Goal: Task Accomplishment & Management: Complete application form

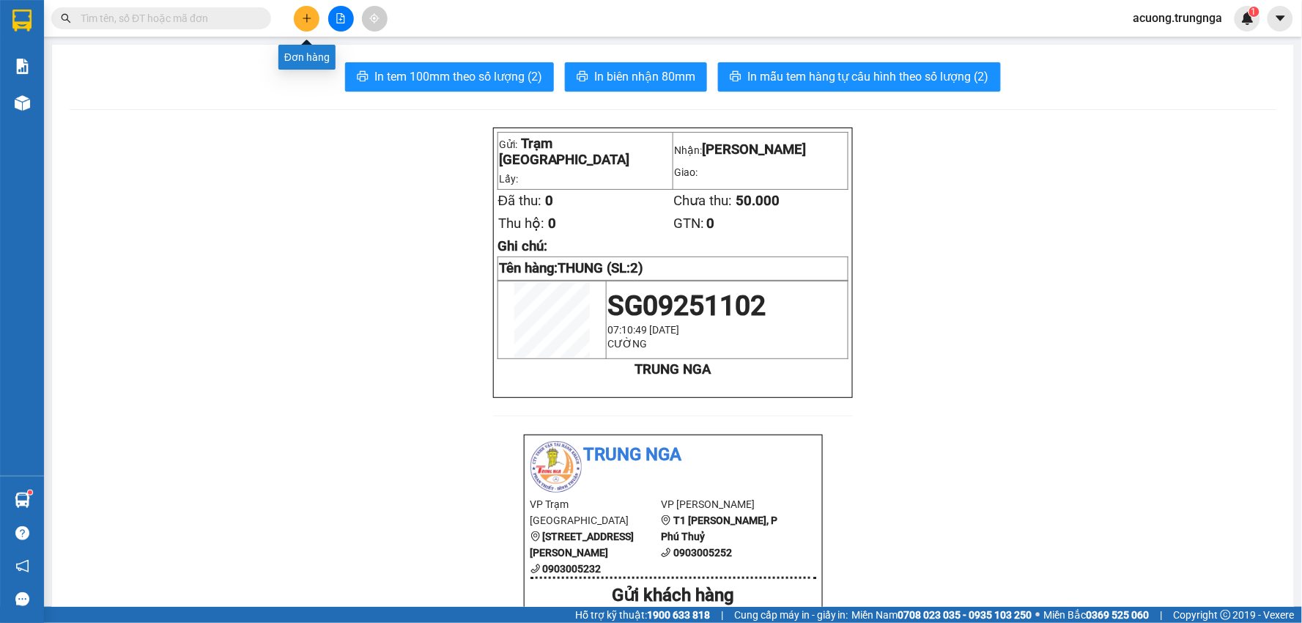
click at [303, 15] on icon "plus" at bounding box center [307, 18] width 10 height 10
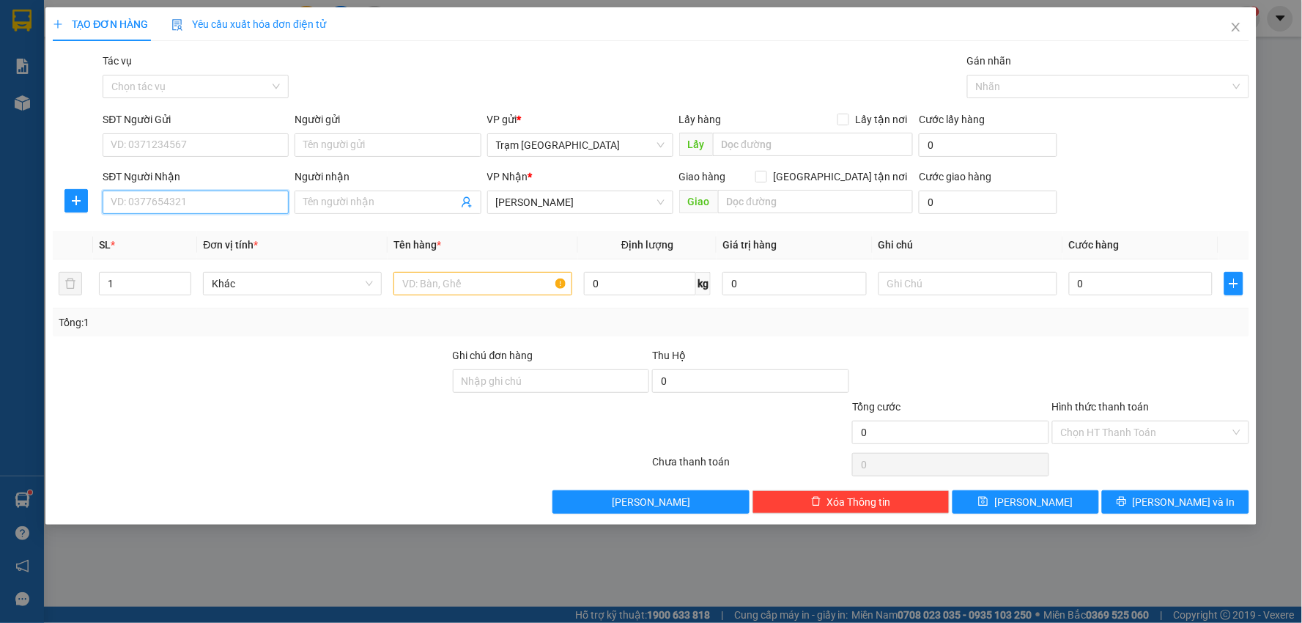
click at [218, 205] on input "SĐT Người Nhận" at bounding box center [196, 201] width 186 height 23
click at [201, 227] on div "0919441158 - [PERSON_NAME]" at bounding box center [195, 231] width 169 height 16
type input "0919441158"
type input "[PERSON_NAME]"
type input "40.000"
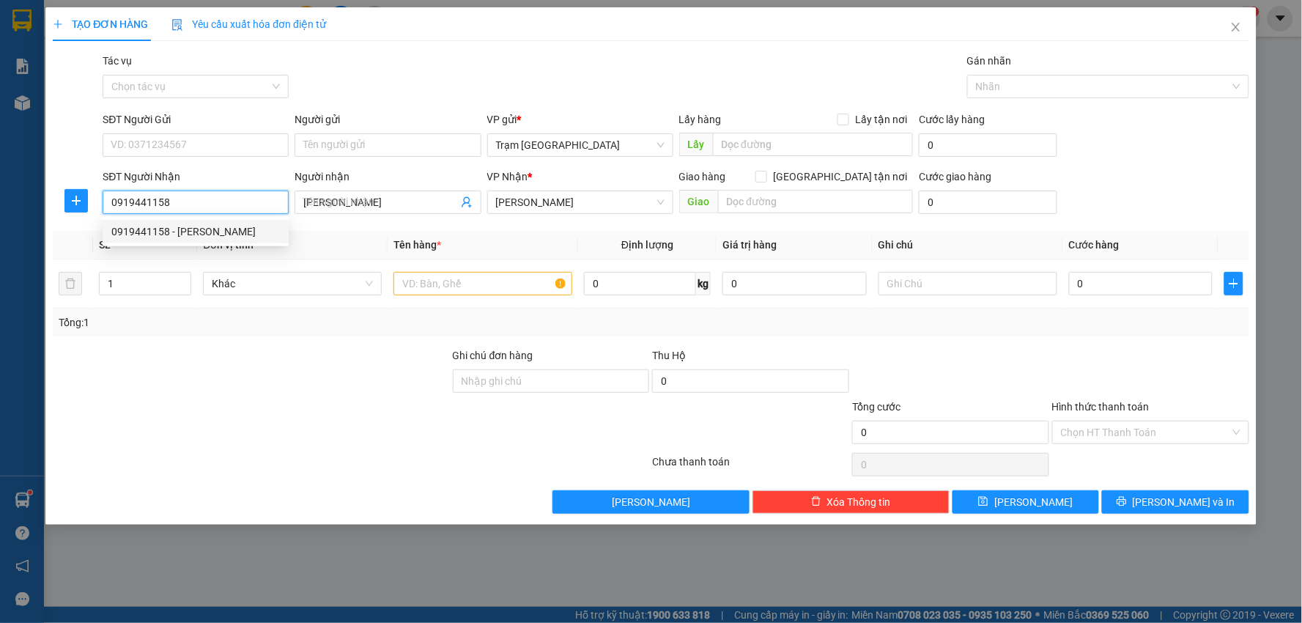
type input "40.000"
type input "0919441158"
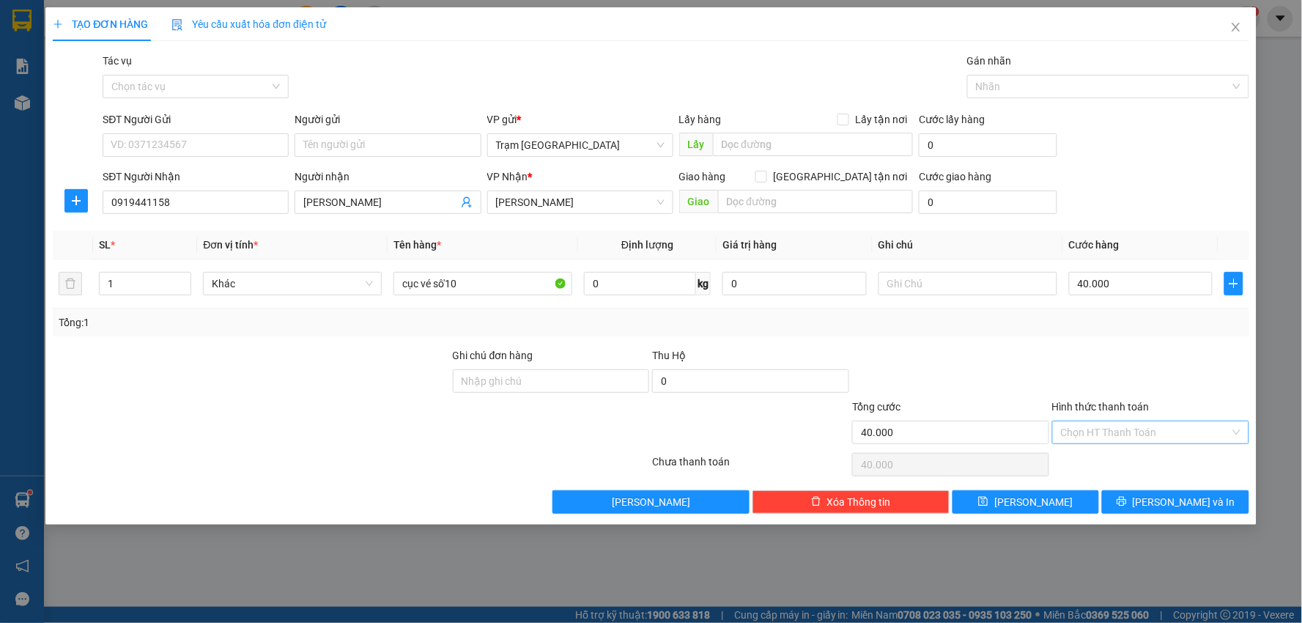
click at [1163, 434] on input "Hình thức thanh toán" at bounding box center [1145, 432] width 169 height 22
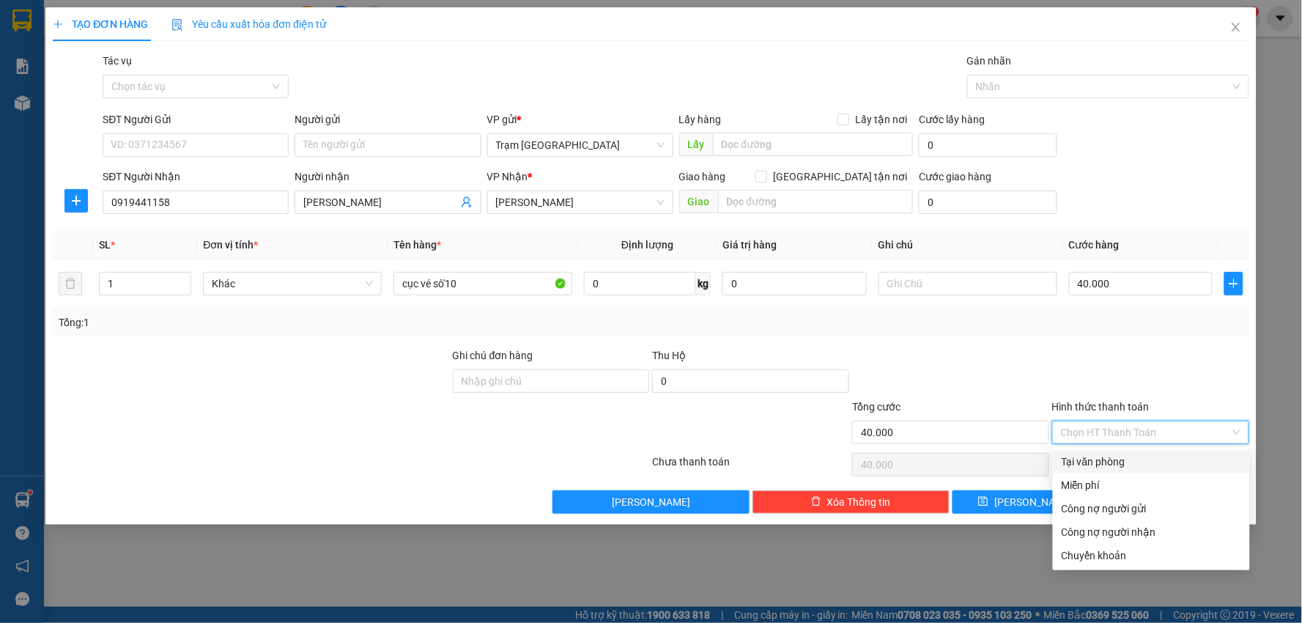
click at [1155, 464] on div "Tại văn phòng" at bounding box center [1152, 462] width 180 height 16
type input "0"
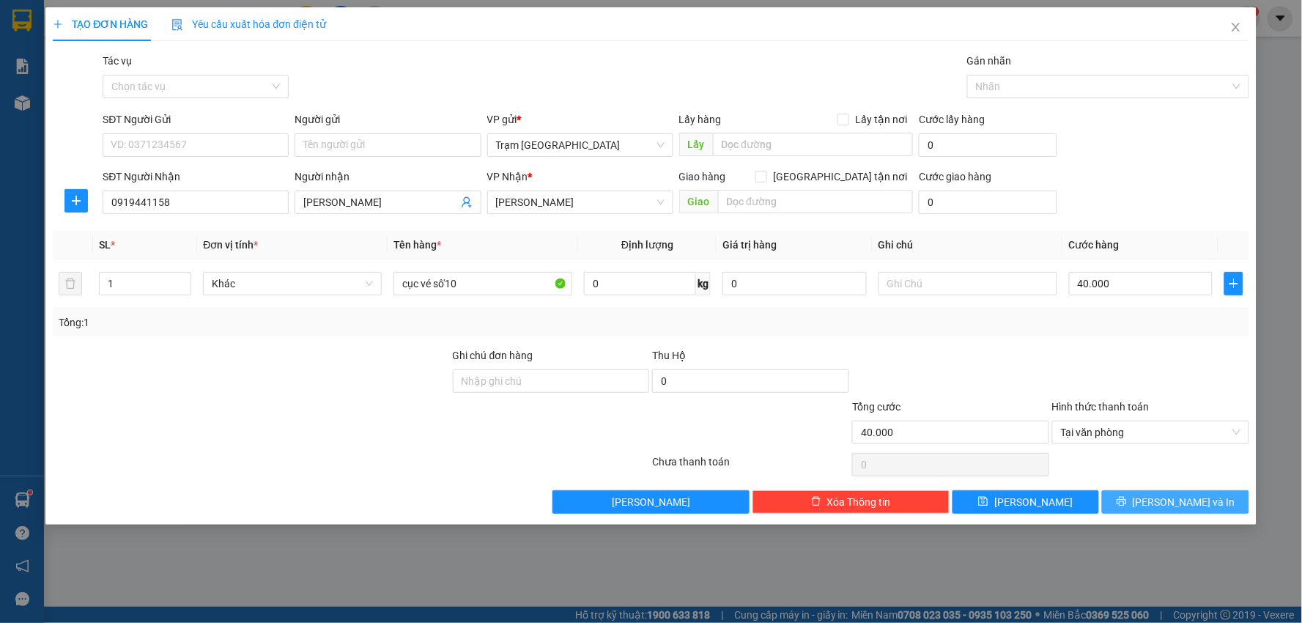
click at [1127, 504] on icon "printer" at bounding box center [1122, 501] width 10 height 10
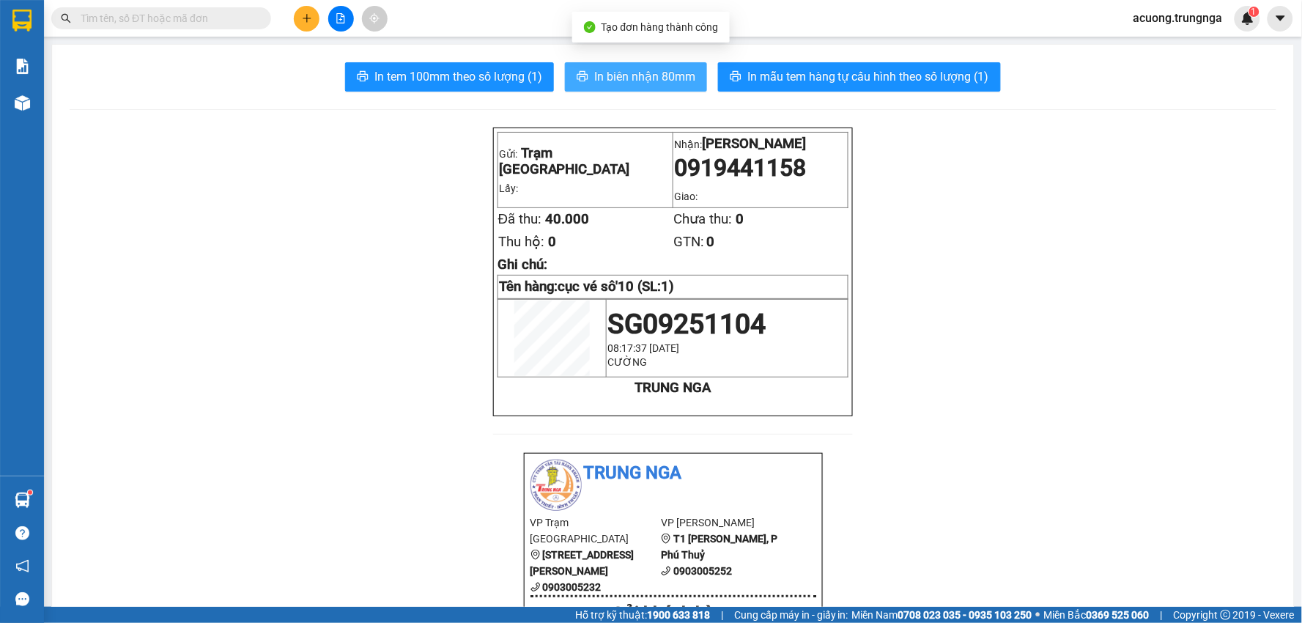
click at [634, 83] on span "In biên nhận 80mm" at bounding box center [644, 76] width 101 height 18
click at [310, 23] on icon "plus" at bounding box center [307, 18] width 10 height 10
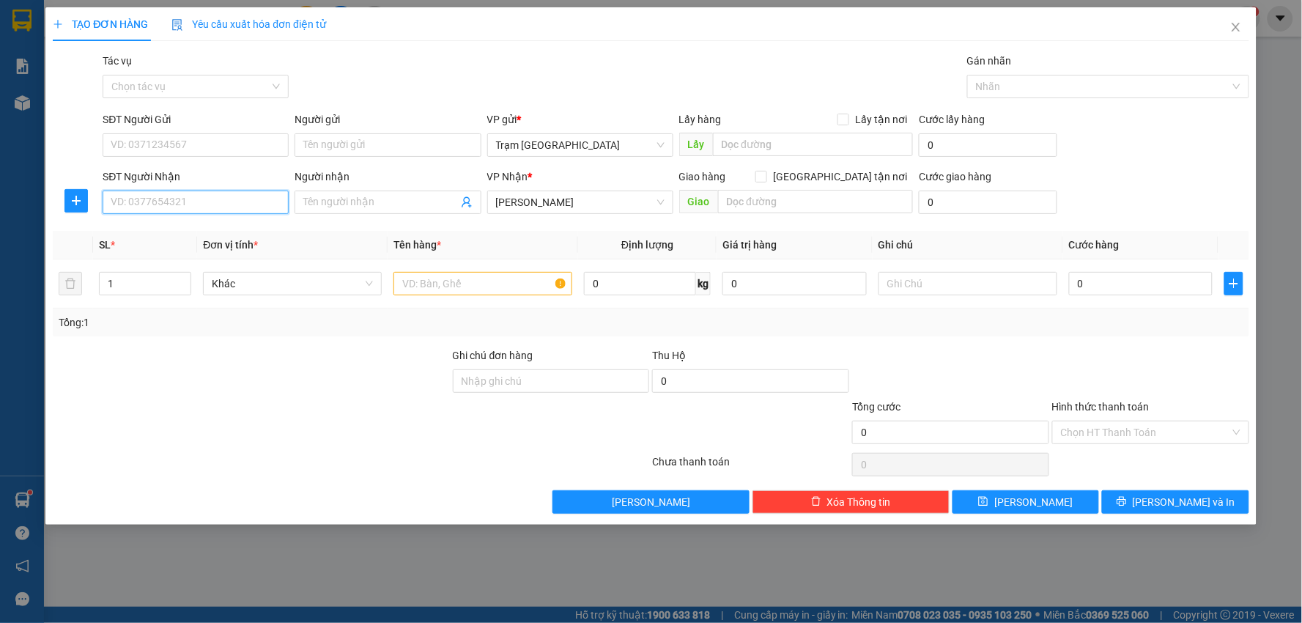
click at [170, 200] on input "SĐT Người Nhận" at bounding box center [196, 201] width 186 height 23
type input "0334061636"
click at [173, 236] on div "0334061636" at bounding box center [195, 231] width 169 height 16
type input "60.000"
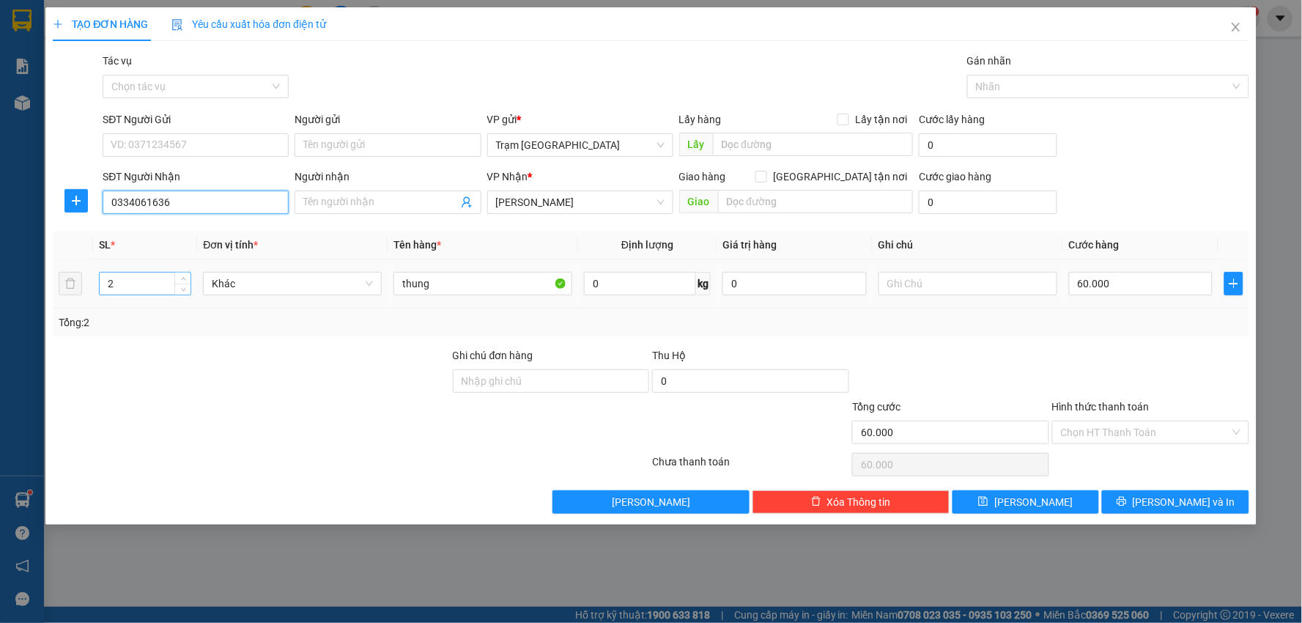
type input "0334061636"
click at [134, 289] on input "2" at bounding box center [145, 284] width 91 height 22
type input "1"
click at [1180, 278] on input "60.000" at bounding box center [1141, 283] width 144 height 23
type input "4"
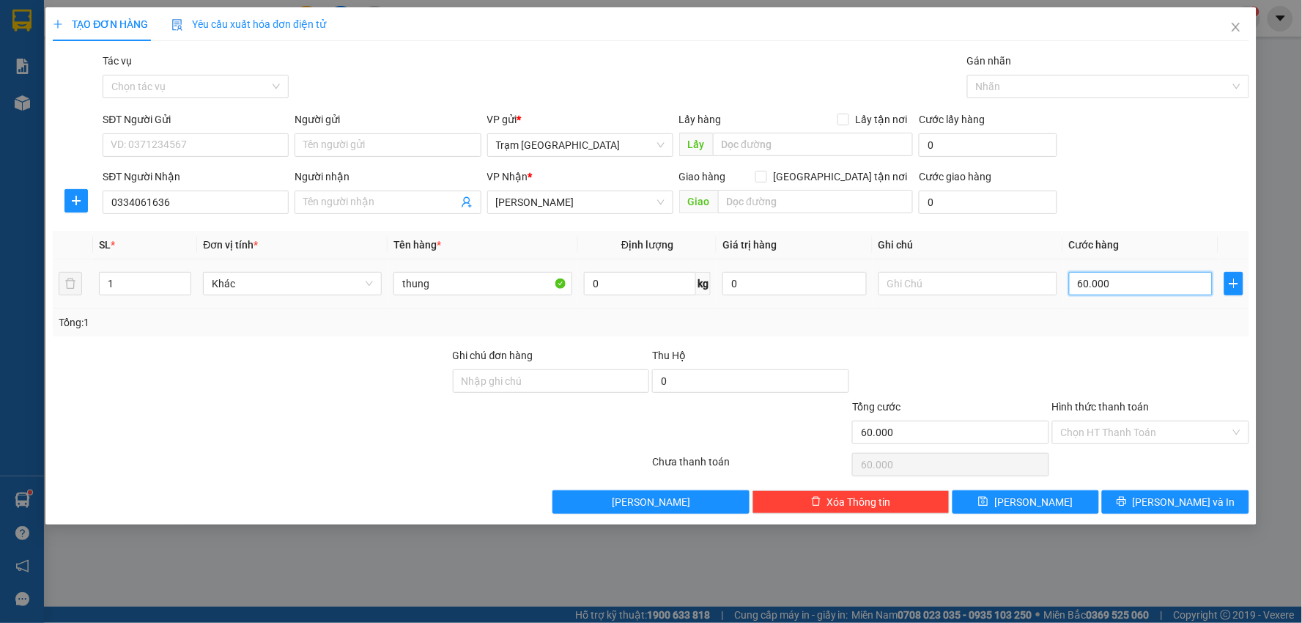
type input "4"
type input "00.004"
type input "40"
type input "0.000.040"
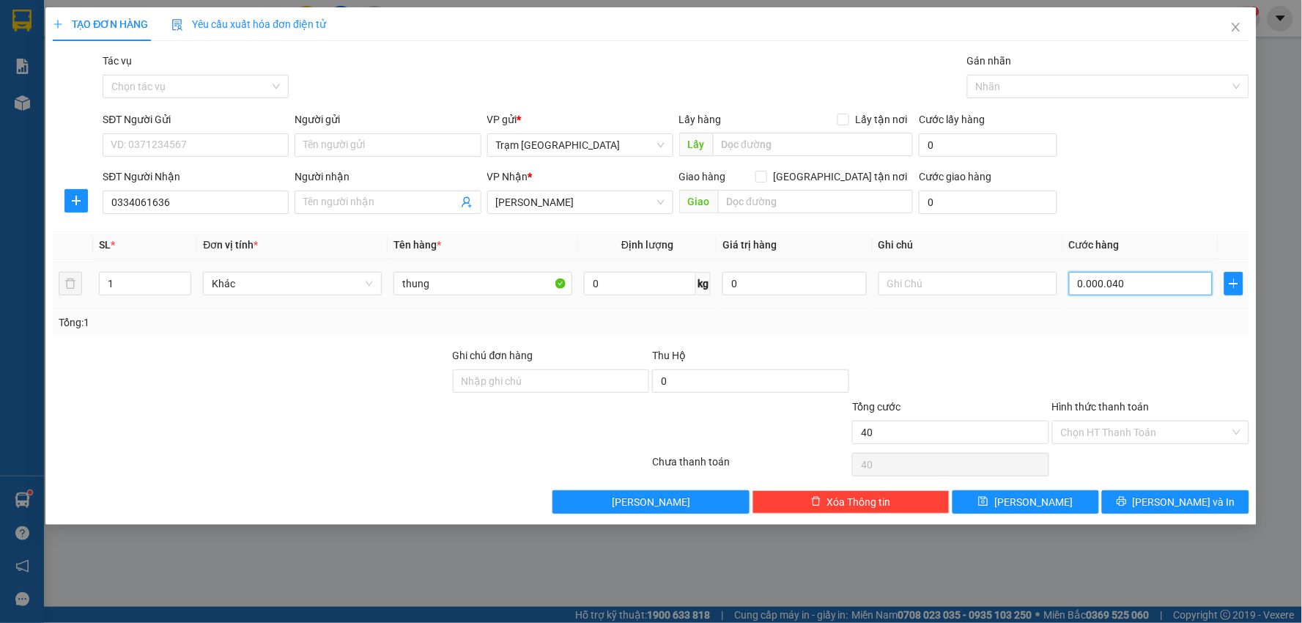
type input "400"
type input "000.000.400"
type input "40"
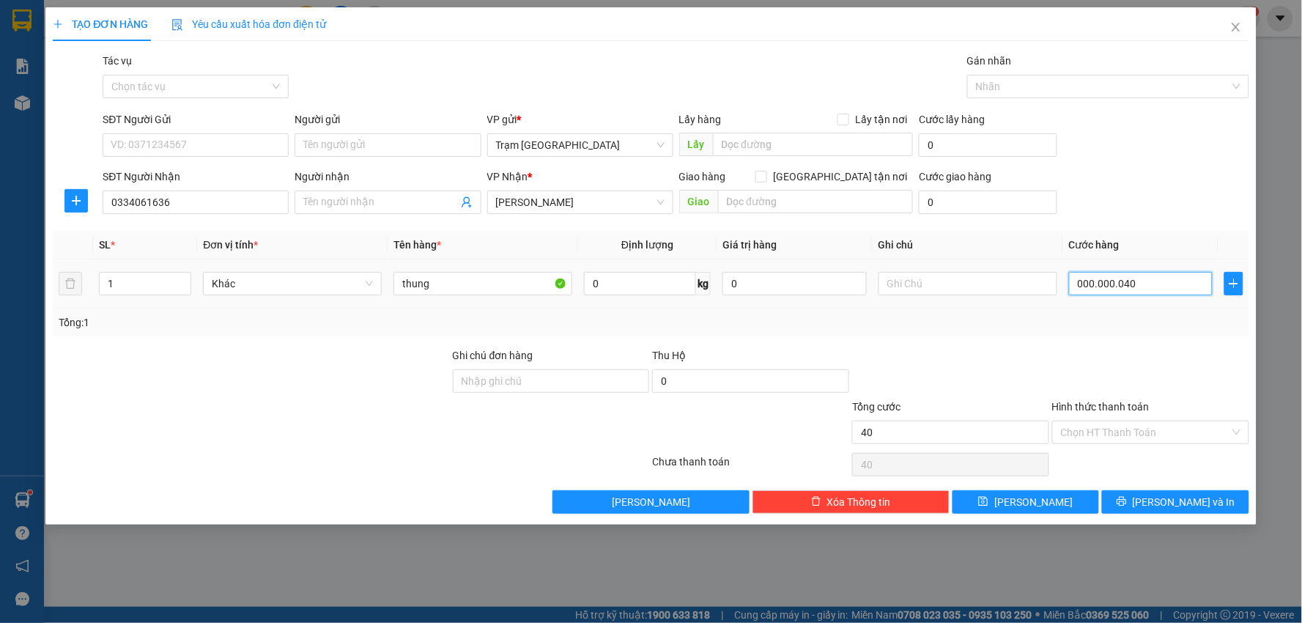
type input "000.000.004"
type input "4"
type input "000.000.000"
type input "0"
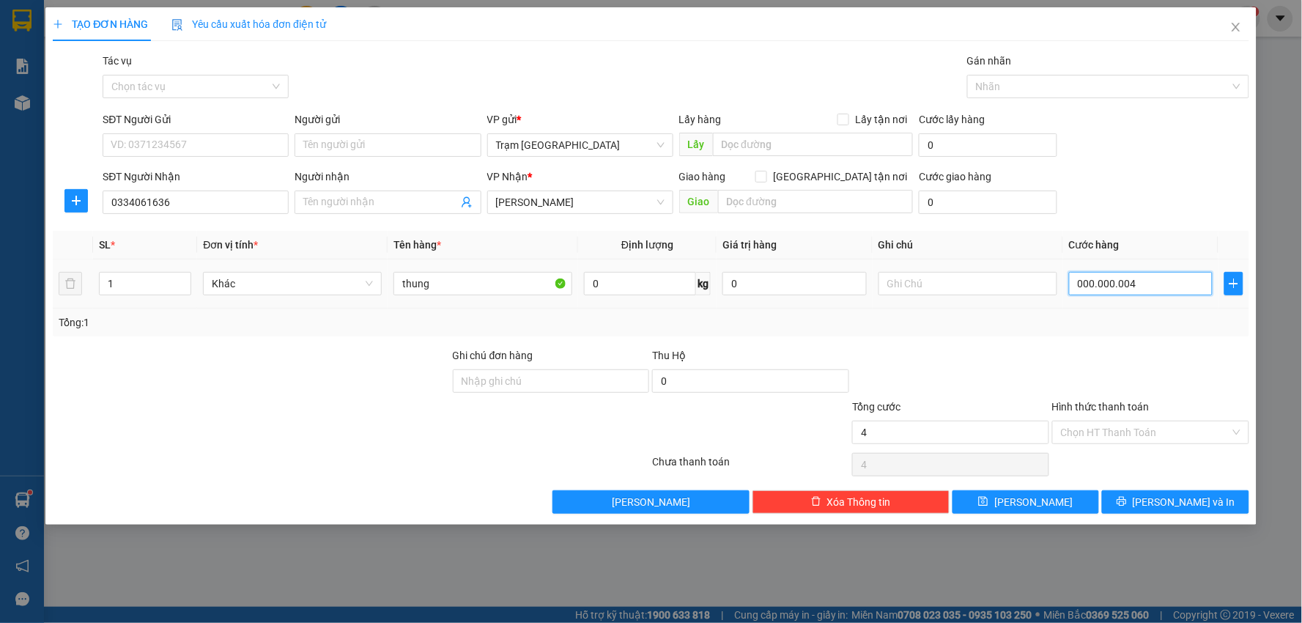
type input "0"
type input "4"
type input "004"
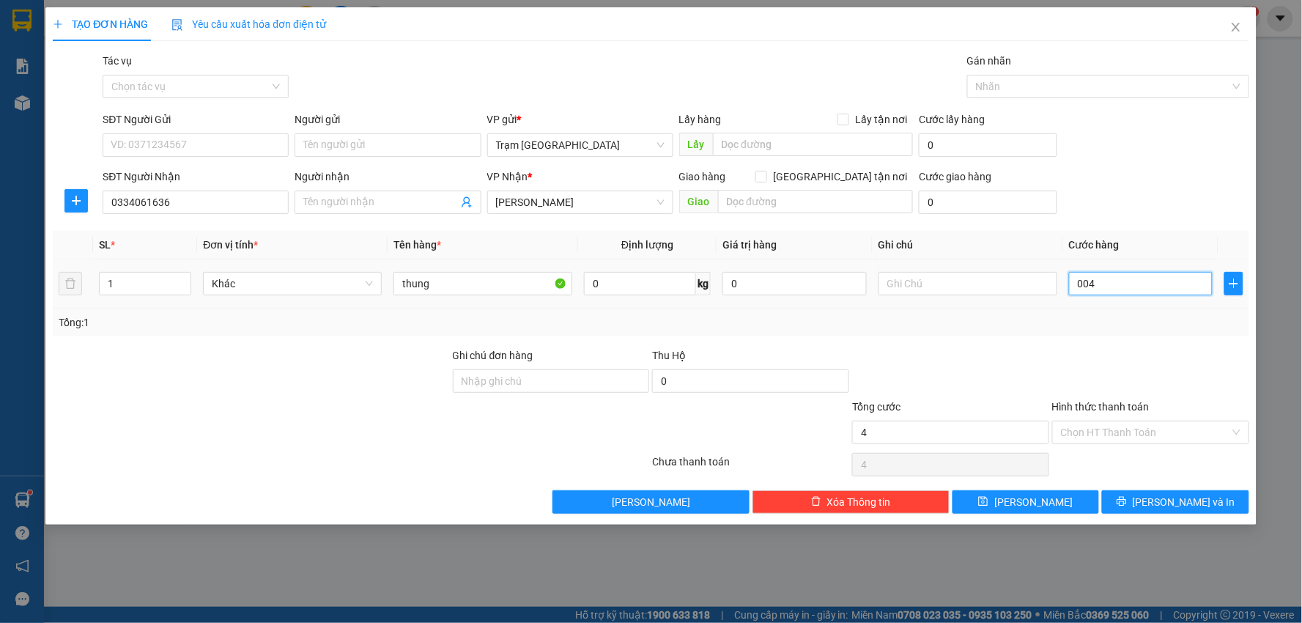
type input "40"
type input "0.040"
type input "400"
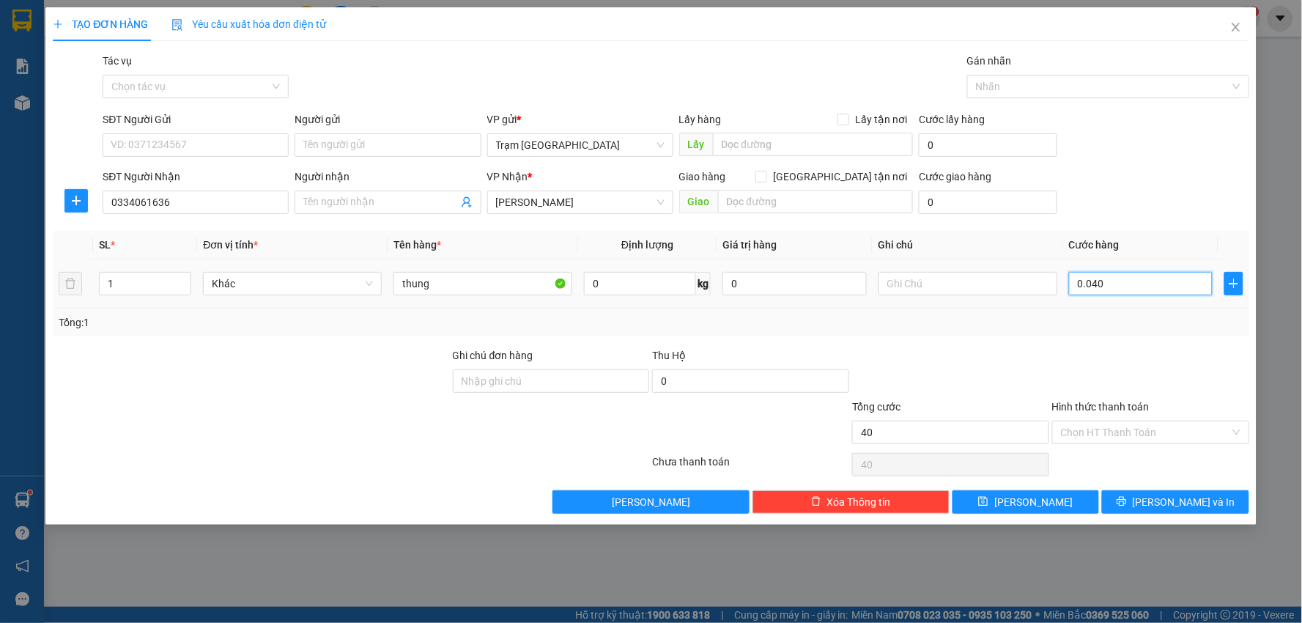
type input "00.400"
type input "4.000"
type input "0.004.000"
type input "40.000"
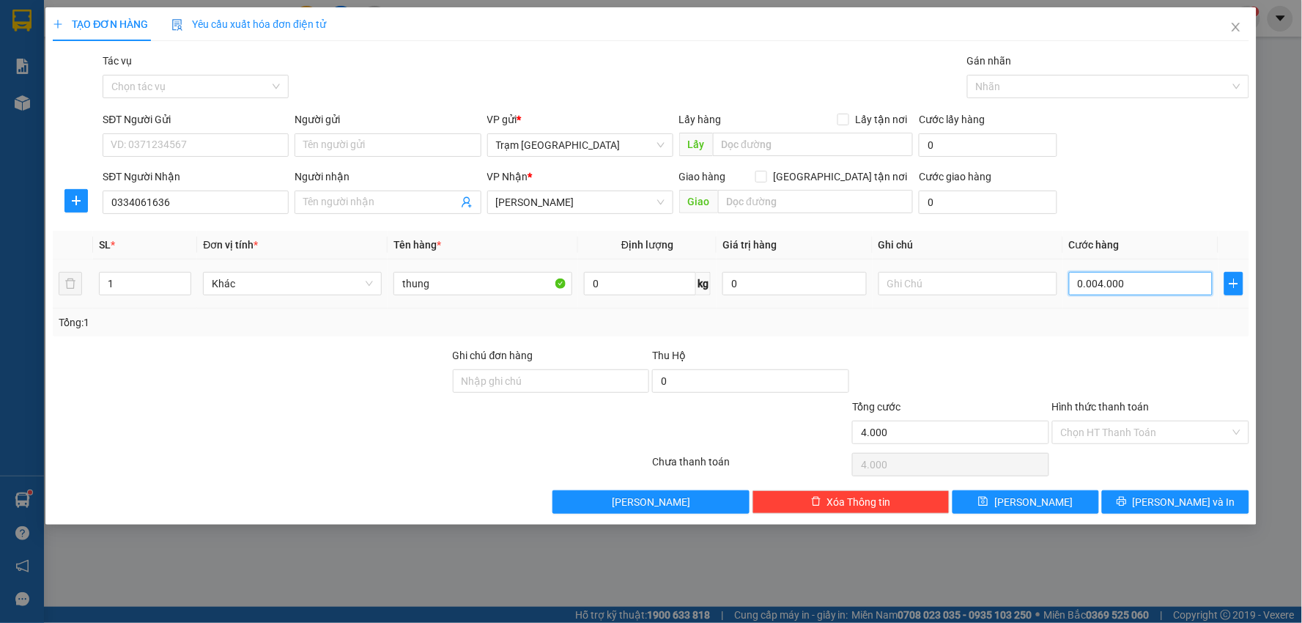
type input "40.000"
type input "0.040.000"
type input "40.000"
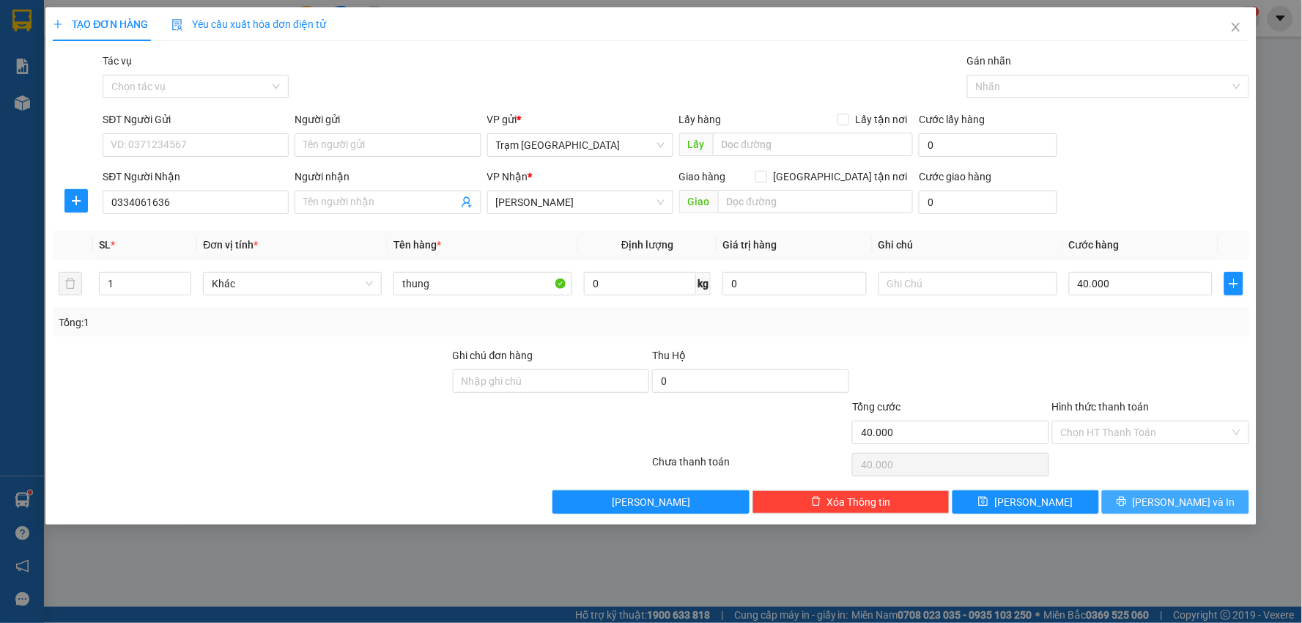
click at [1177, 499] on span "[PERSON_NAME] và In" at bounding box center [1184, 502] width 103 height 16
click at [192, 208] on input "SĐT Người Nhận" at bounding box center [196, 201] width 186 height 23
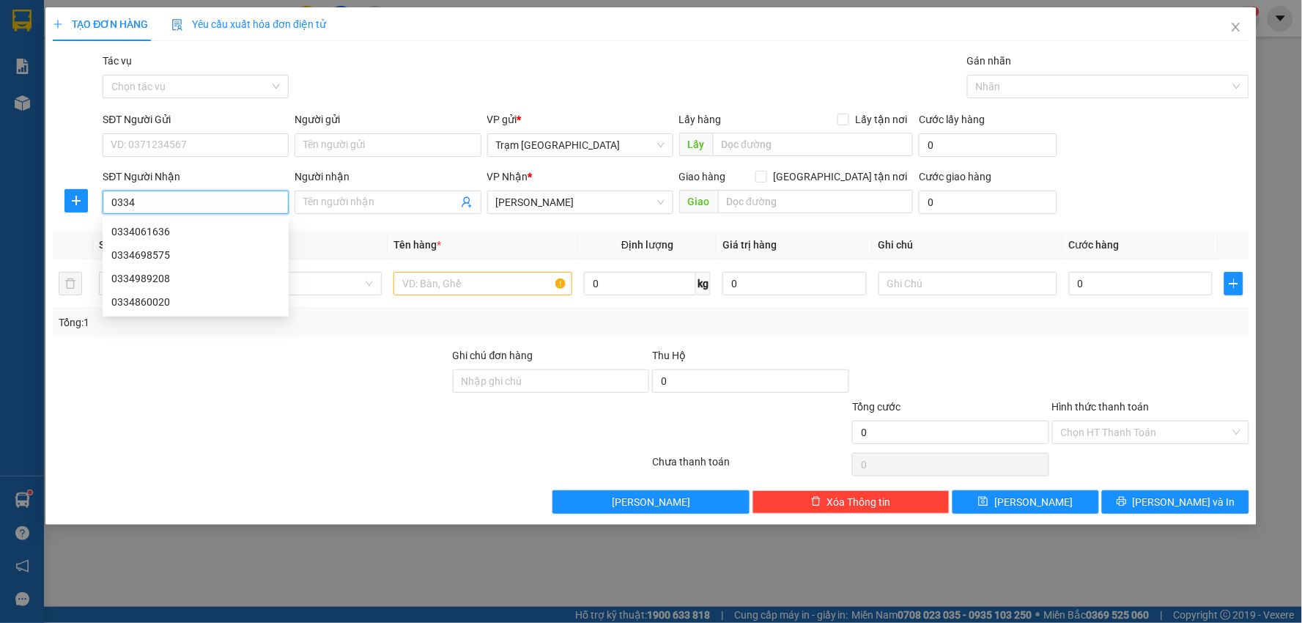
type input "0334"
click at [230, 196] on input "SĐT Người Nhận" at bounding box center [196, 201] width 186 height 23
type input "9"
click at [210, 232] on div "0334061636" at bounding box center [195, 231] width 169 height 16
type input "0334061636"
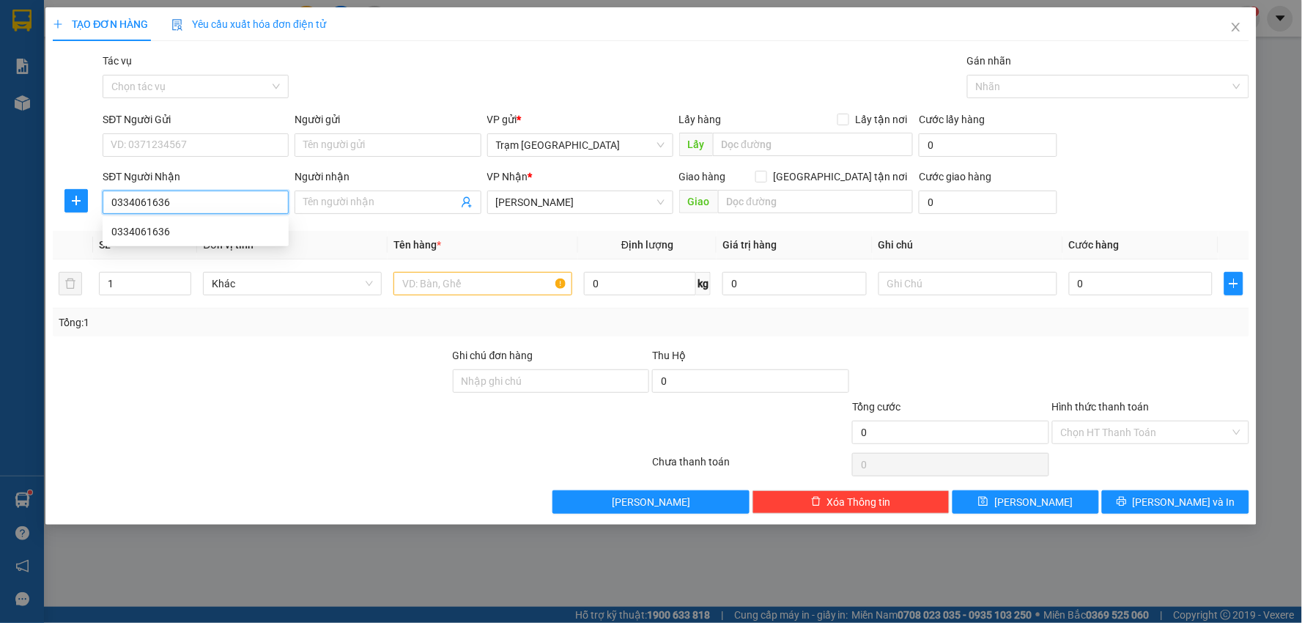
type input "40.000"
type input "0334061636"
click at [1174, 434] on input "Hình thức thanh toán" at bounding box center [1145, 432] width 169 height 22
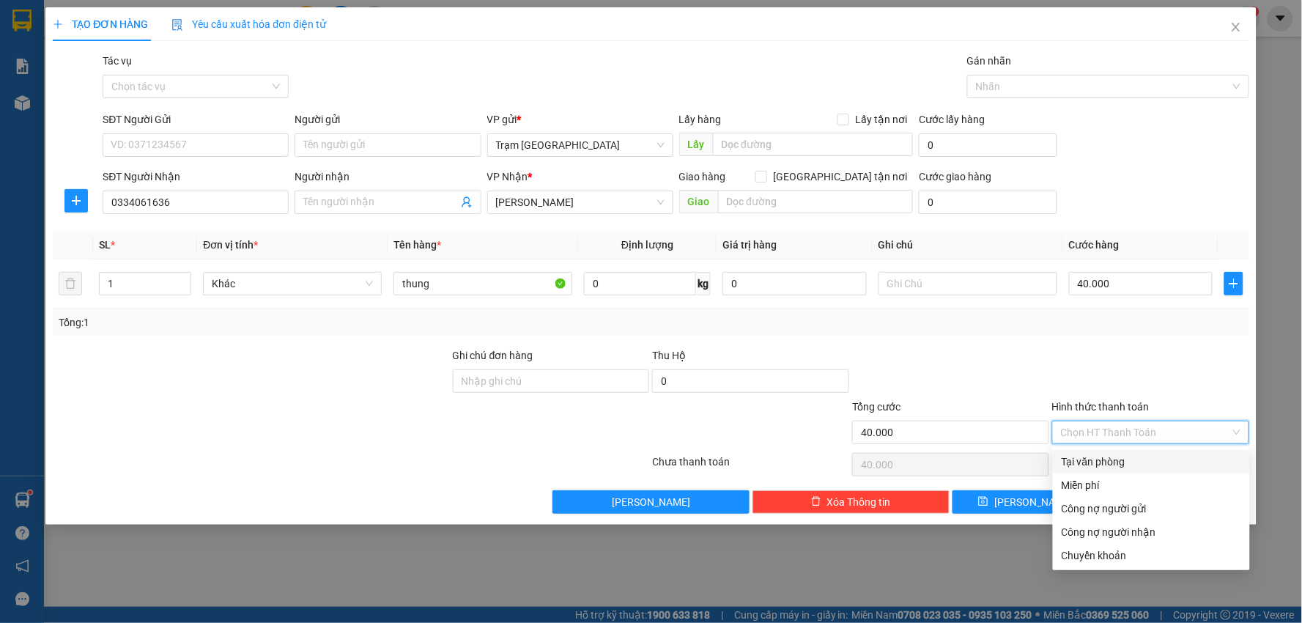
click at [1166, 465] on div "Tại văn phòng" at bounding box center [1152, 462] width 180 height 16
type input "0"
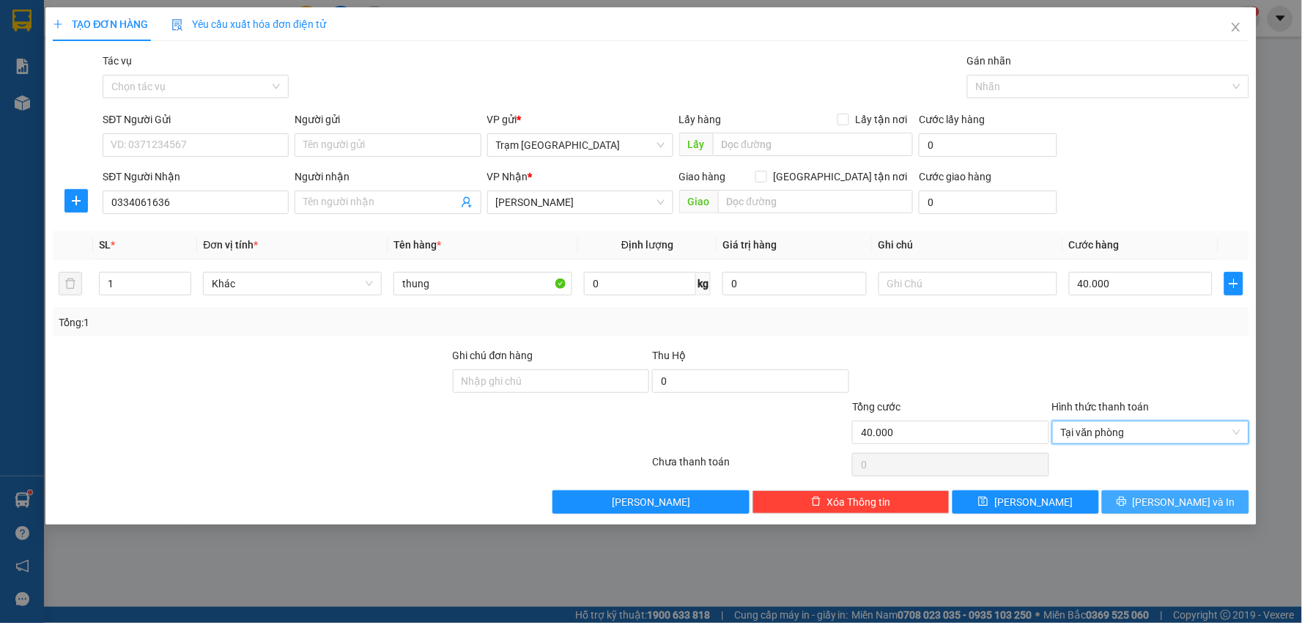
click at [1127, 504] on icon "printer" at bounding box center [1122, 501] width 10 height 10
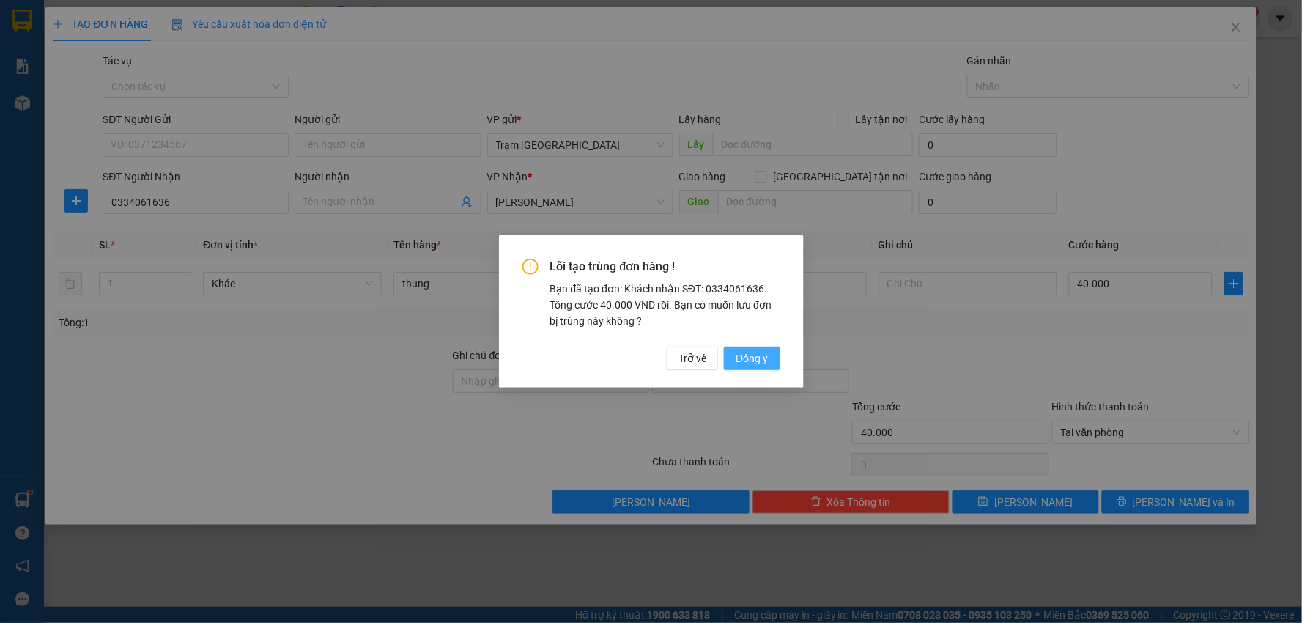
click at [763, 361] on span "Đồng ý" at bounding box center [752, 358] width 32 height 16
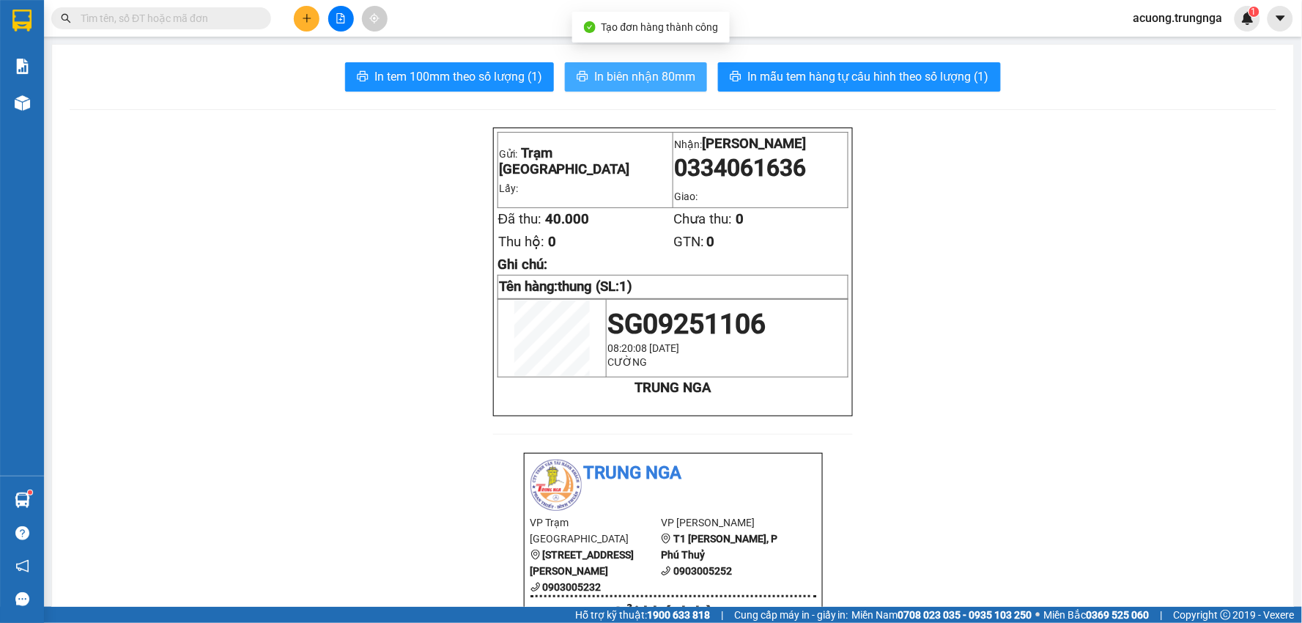
click at [634, 82] on span "In biên nhận 80mm" at bounding box center [644, 76] width 101 height 18
